Goal: Information Seeking & Learning: Learn about a topic

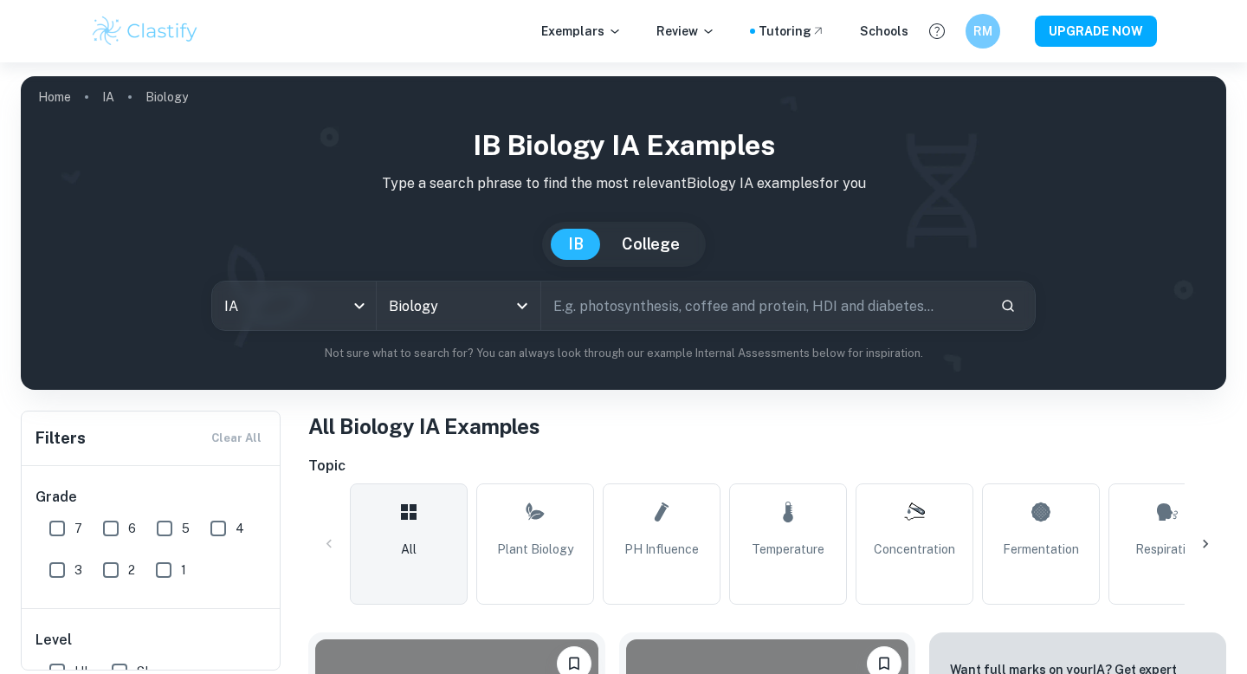
click at [55, 531] on input "7" at bounding box center [57, 528] width 35 height 35
checkbox input "true"
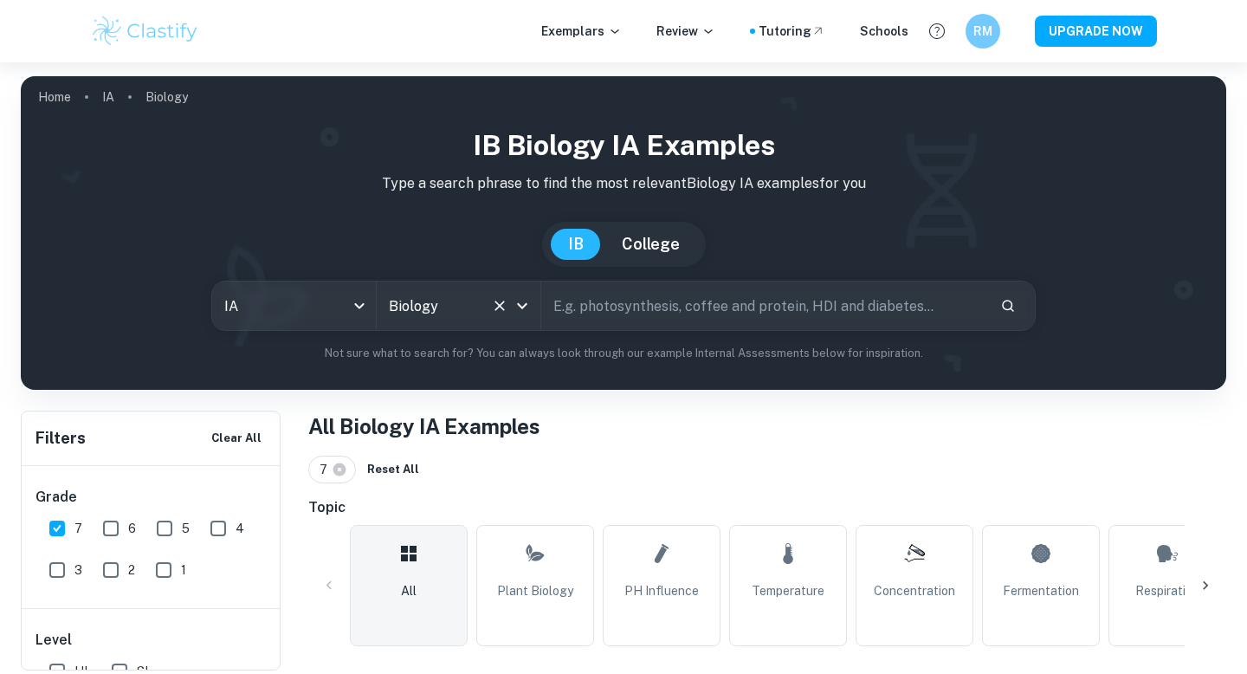
click at [510, 311] on div at bounding box center [509, 306] width 45 height 24
click at [528, 306] on icon "Open" at bounding box center [522, 305] width 21 height 21
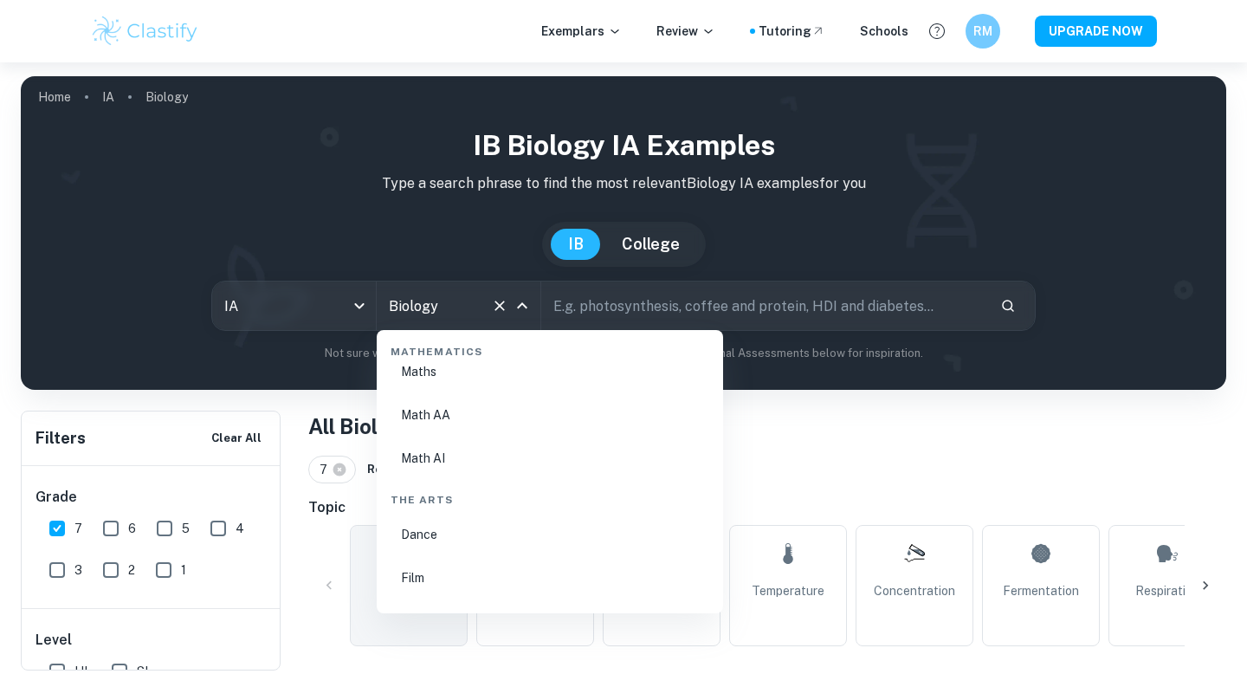
scroll to position [2945, 0]
click at [449, 472] on li "Math AA" at bounding box center [550, 481] width 332 height 40
type input "Math AA"
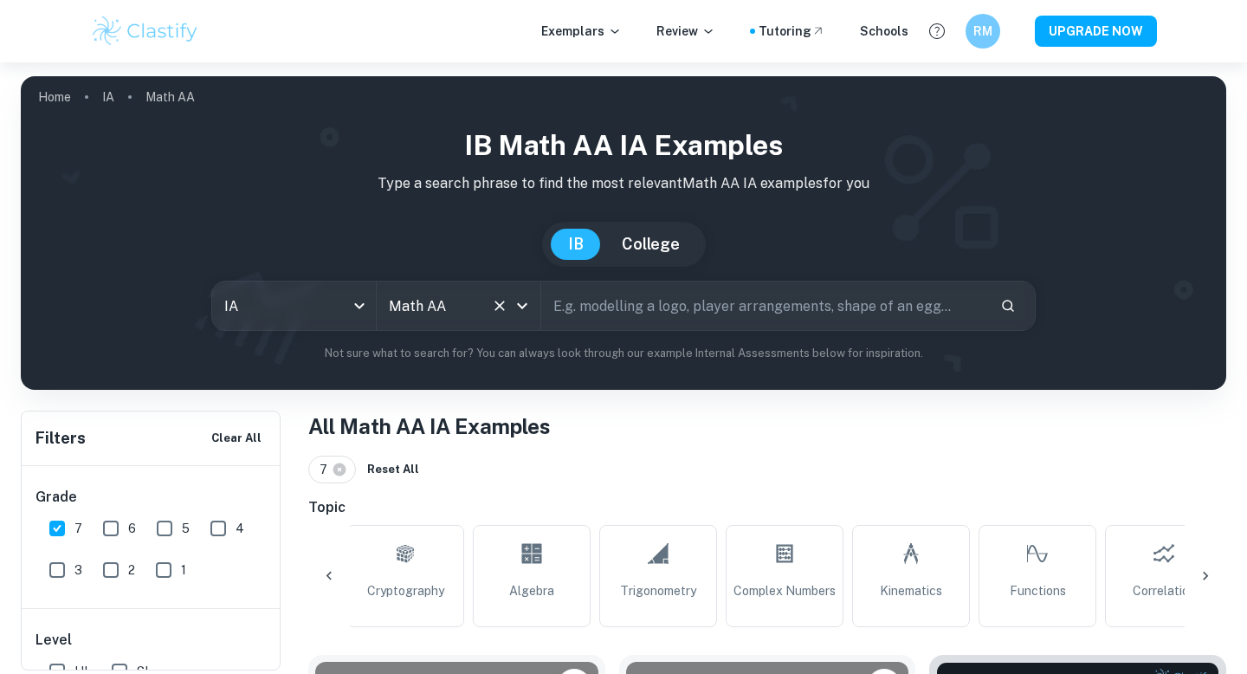
scroll to position [0, 1306]
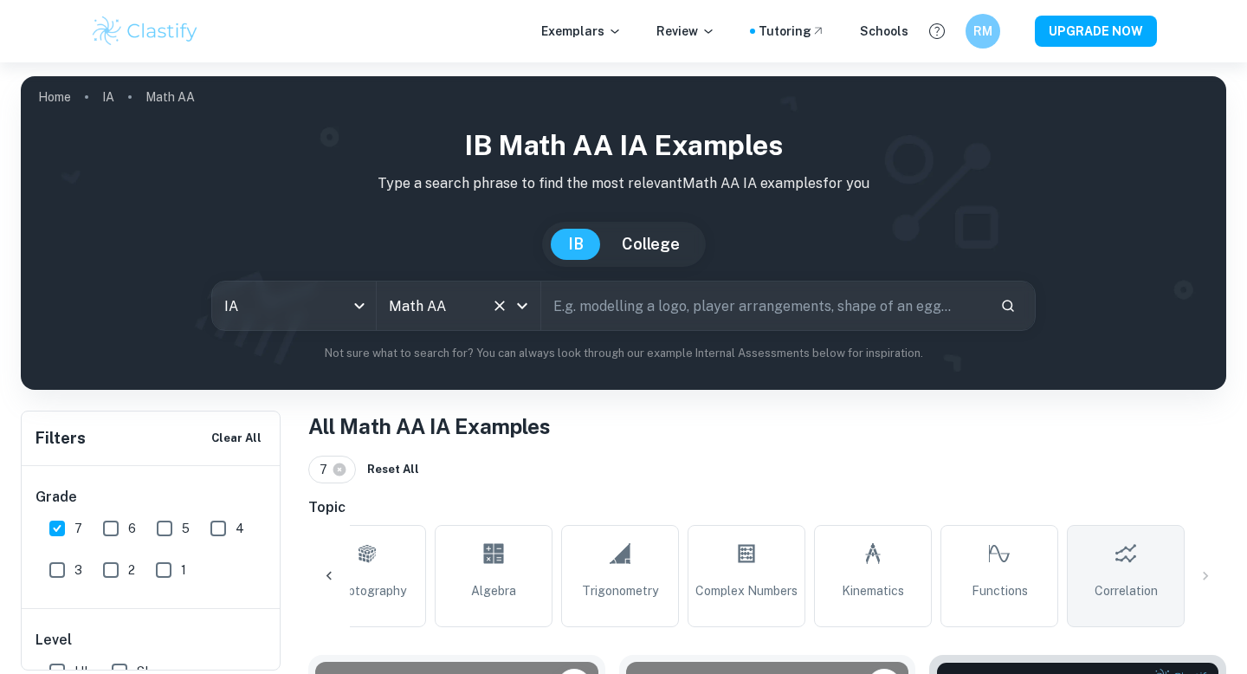
click at [614, 550] on link "Correlation" at bounding box center [1126, 576] width 118 height 102
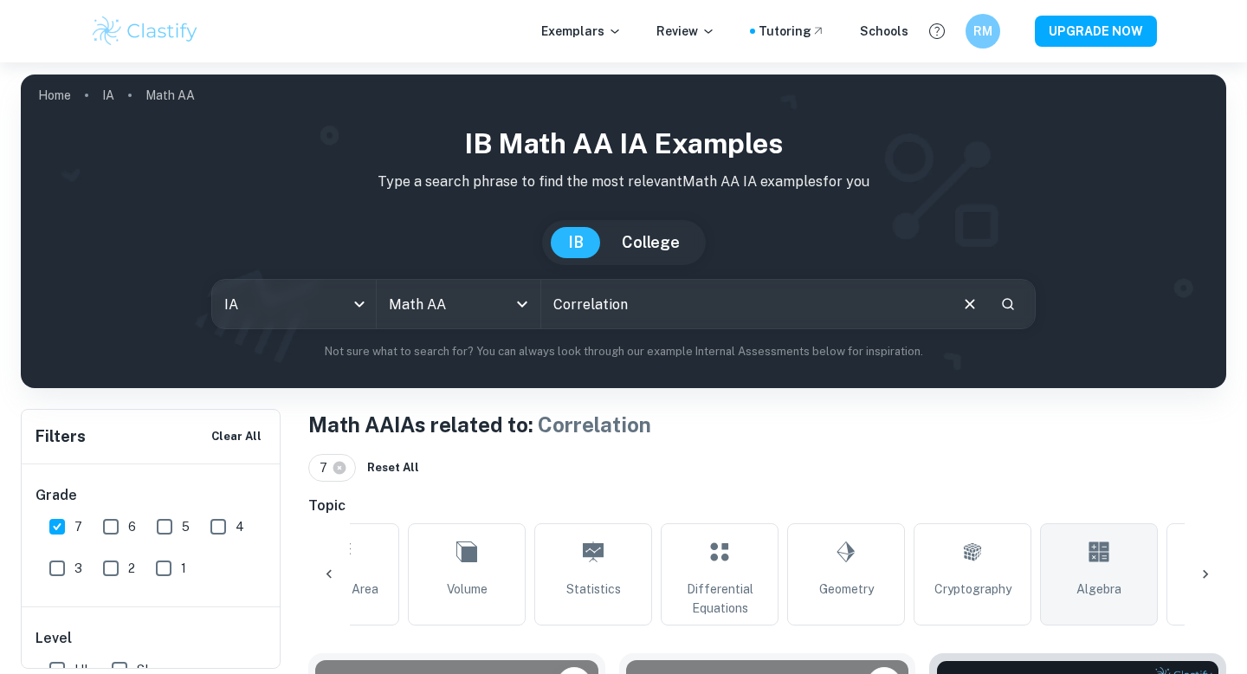
scroll to position [0, 684]
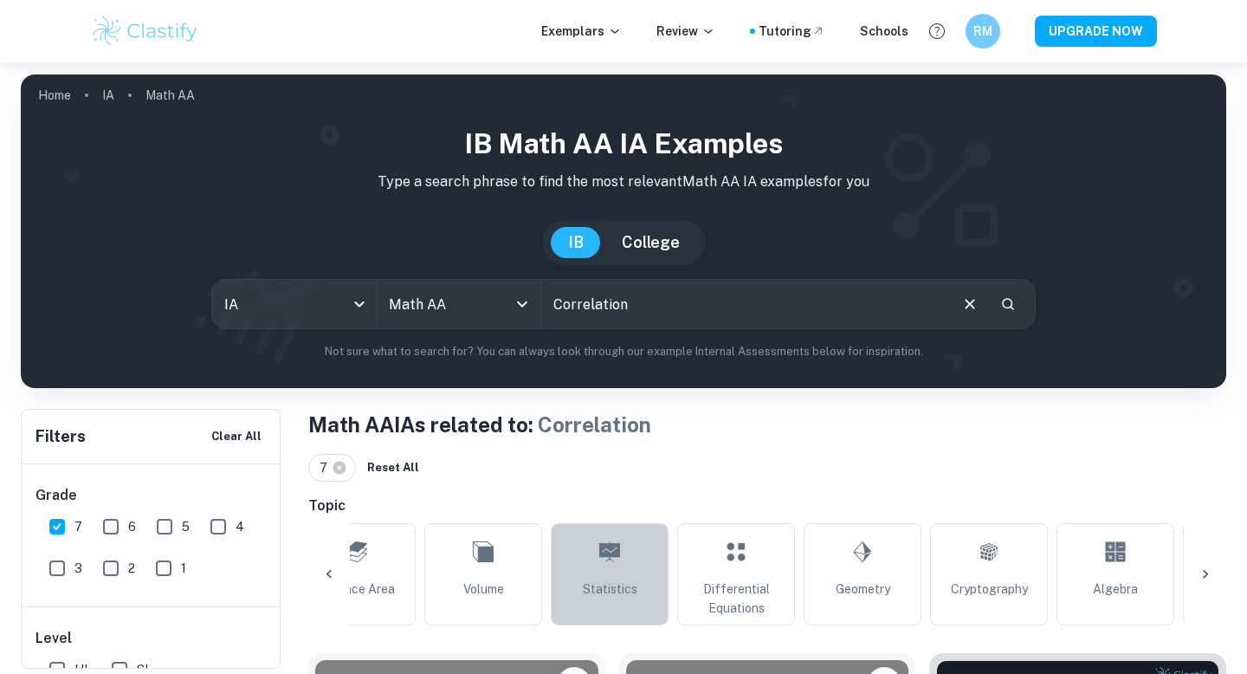
click at [581, 562] on link "Statistics" at bounding box center [610, 574] width 118 height 102
type input "Statistics"
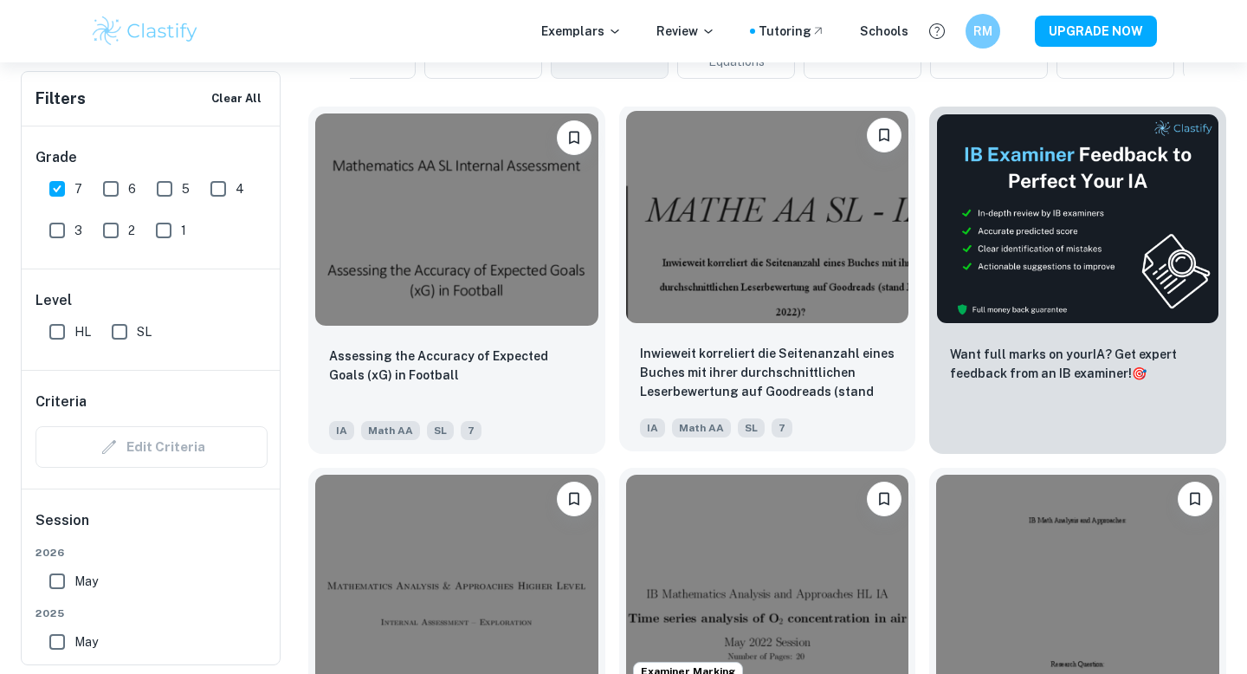
scroll to position [551, 0]
